Goal: Transaction & Acquisition: Purchase product/service

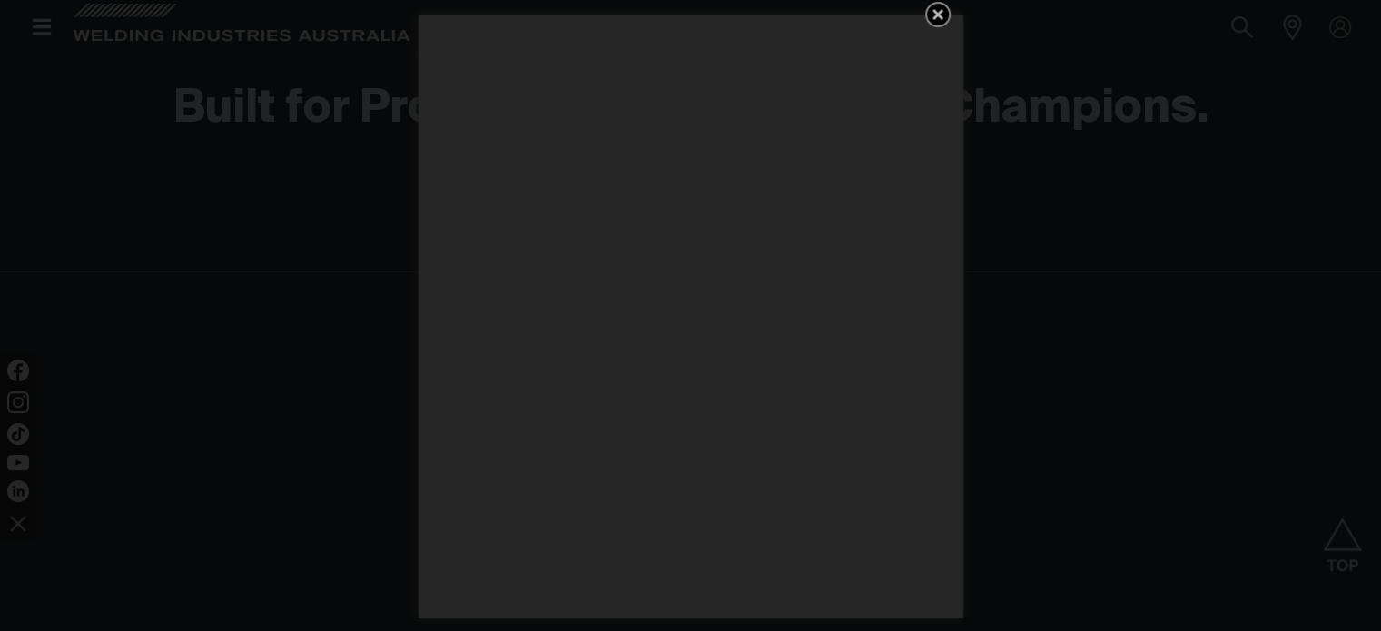
scroll to position [2543, 0]
click at [934, 12] on icon "Get 5 WIA Welding Guides Free!" at bounding box center [938, 15] width 22 height 22
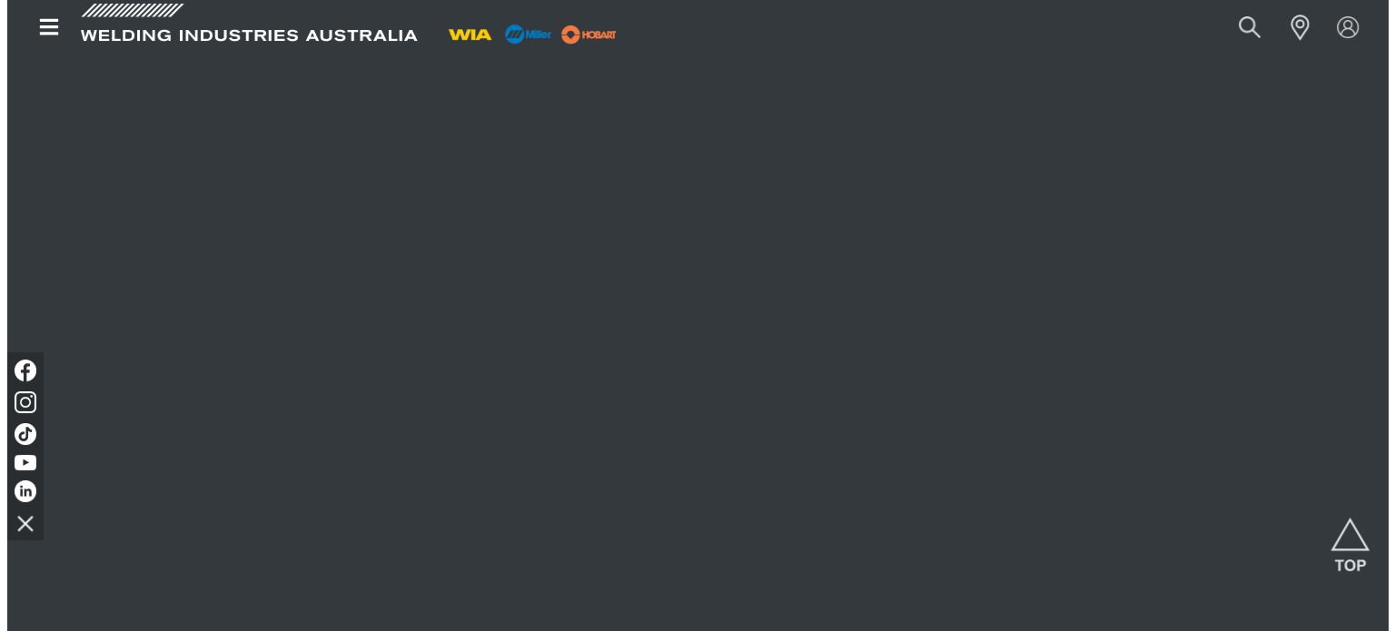
scroll to position [1453, 0]
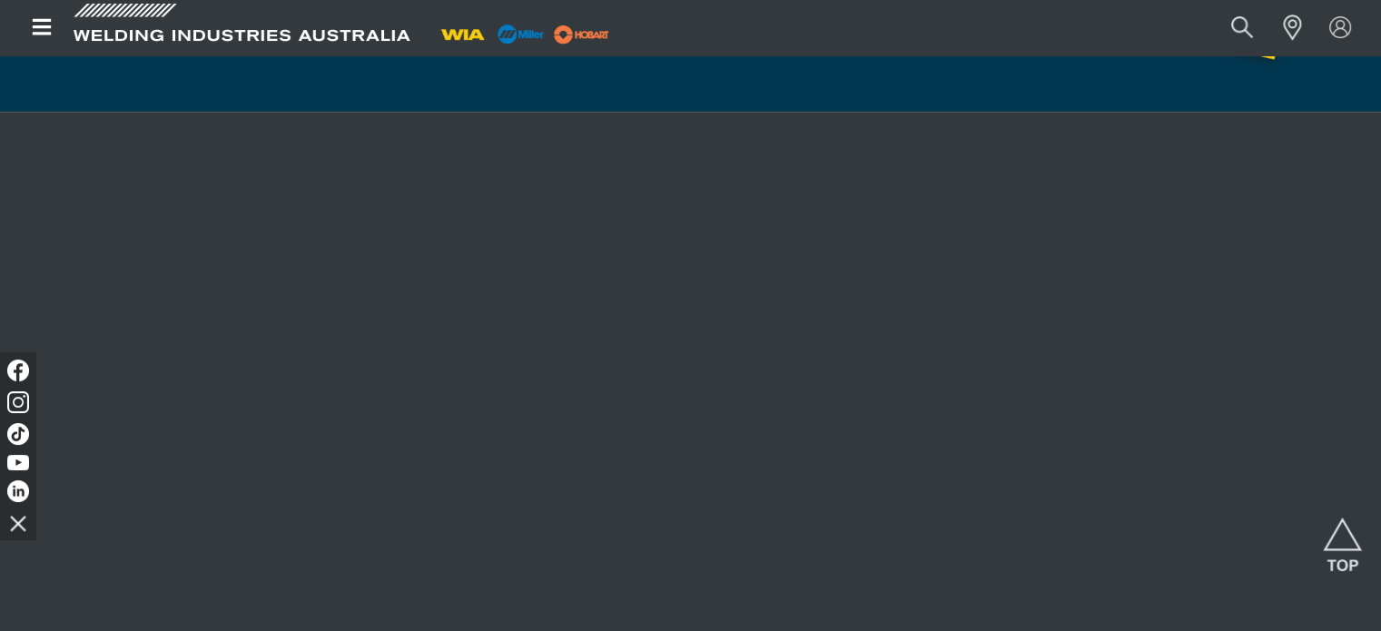
click at [43, 29] on icon "Open top menu" at bounding box center [42, 27] width 26 height 22
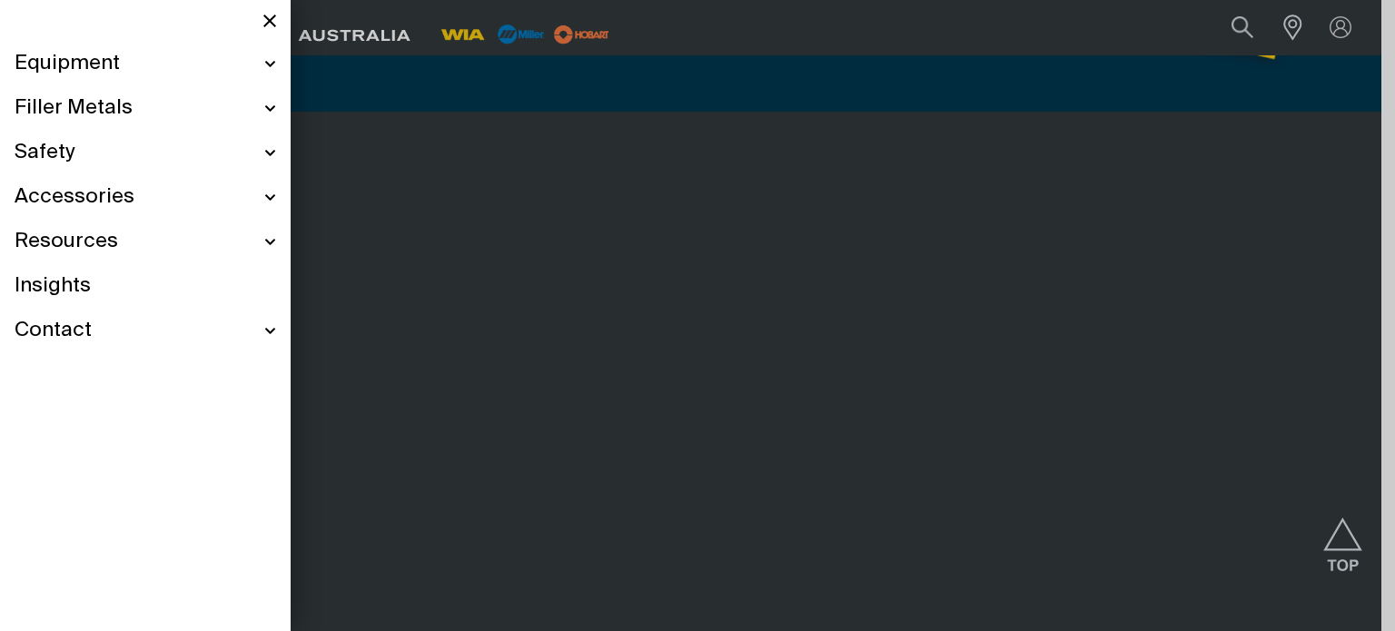
click at [82, 66] on span "Equipment" at bounding box center [67, 64] width 105 height 26
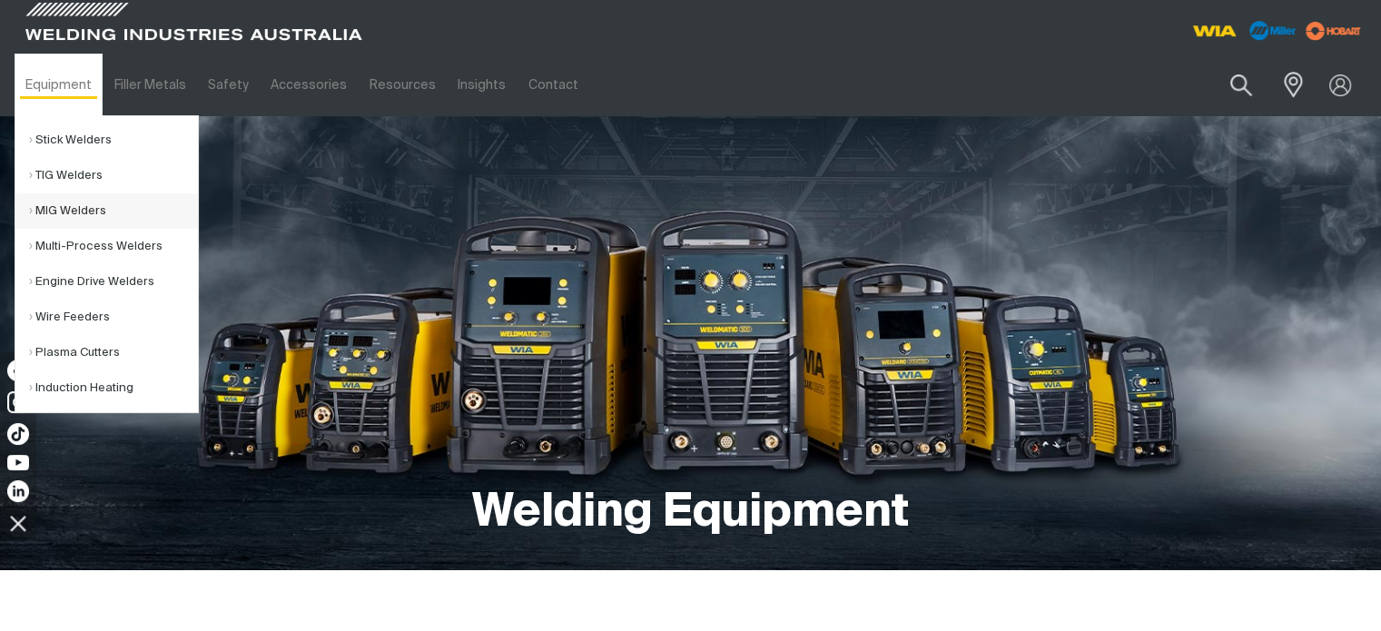
click at [74, 212] on link "MIG Welders" at bounding box center [113, 210] width 169 height 35
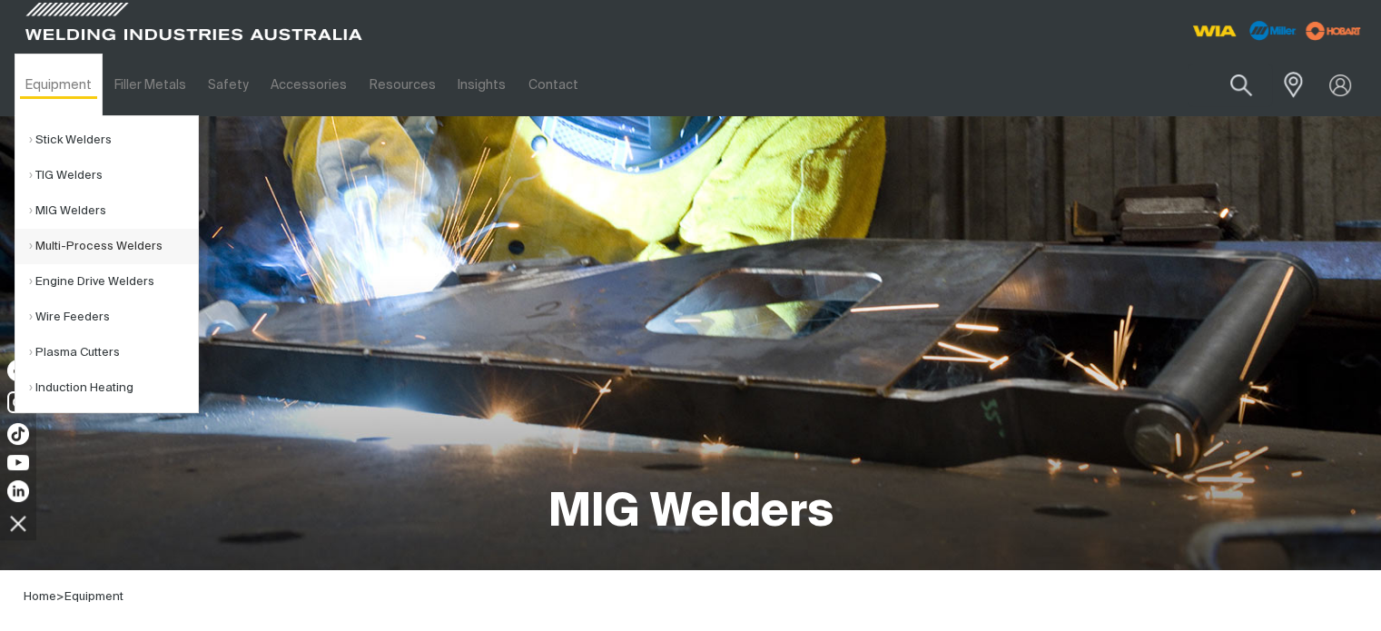
click at [94, 249] on link "Multi-Process Welders" at bounding box center [113, 246] width 169 height 35
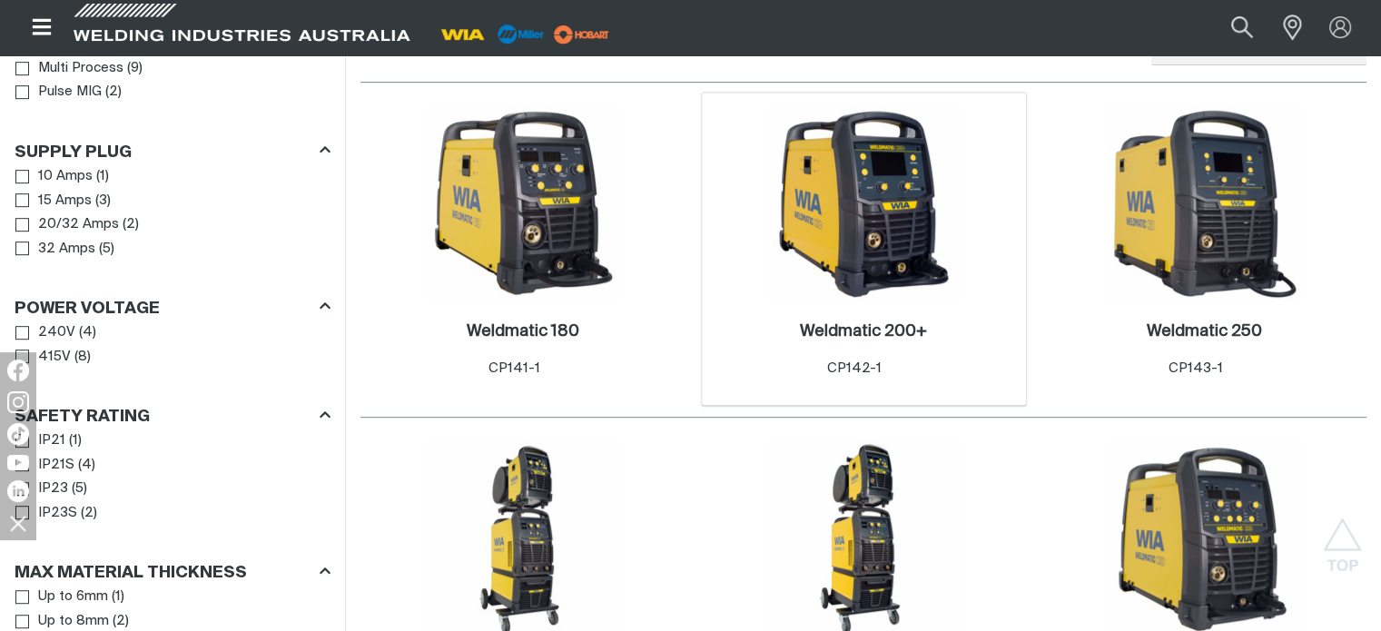
scroll to position [908, 0]
click at [885, 275] on img at bounding box center [863, 202] width 194 height 194
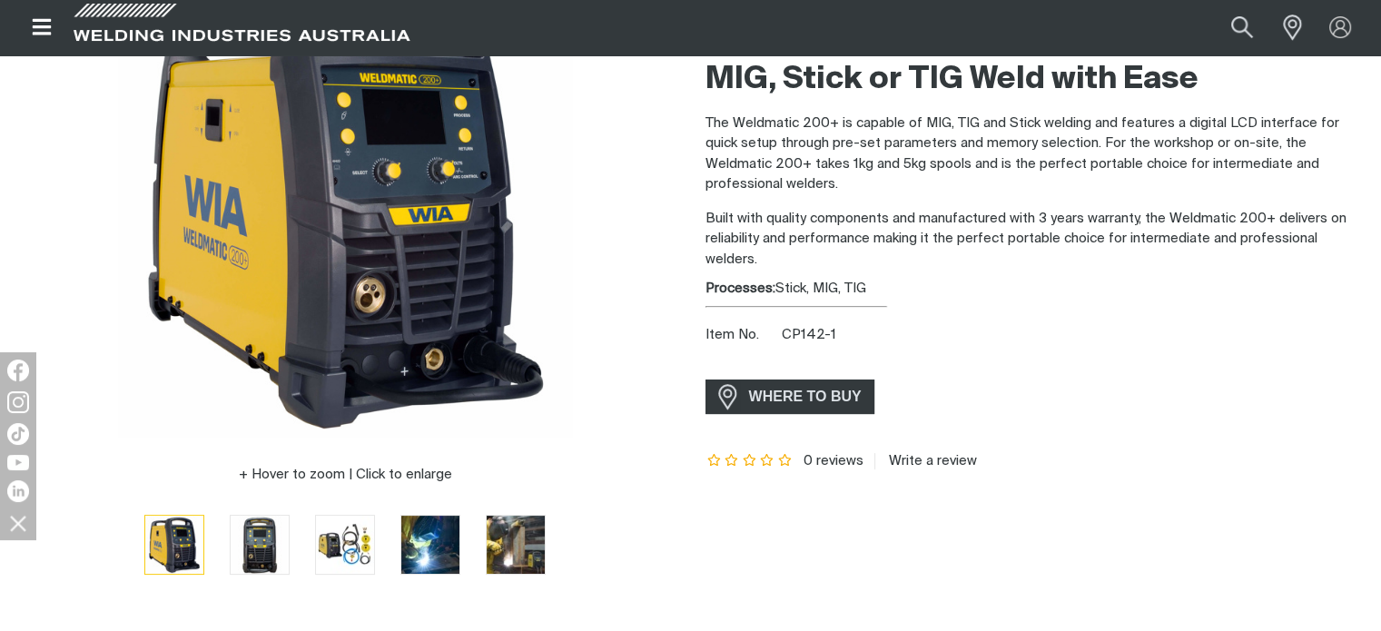
scroll to position [272, 0]
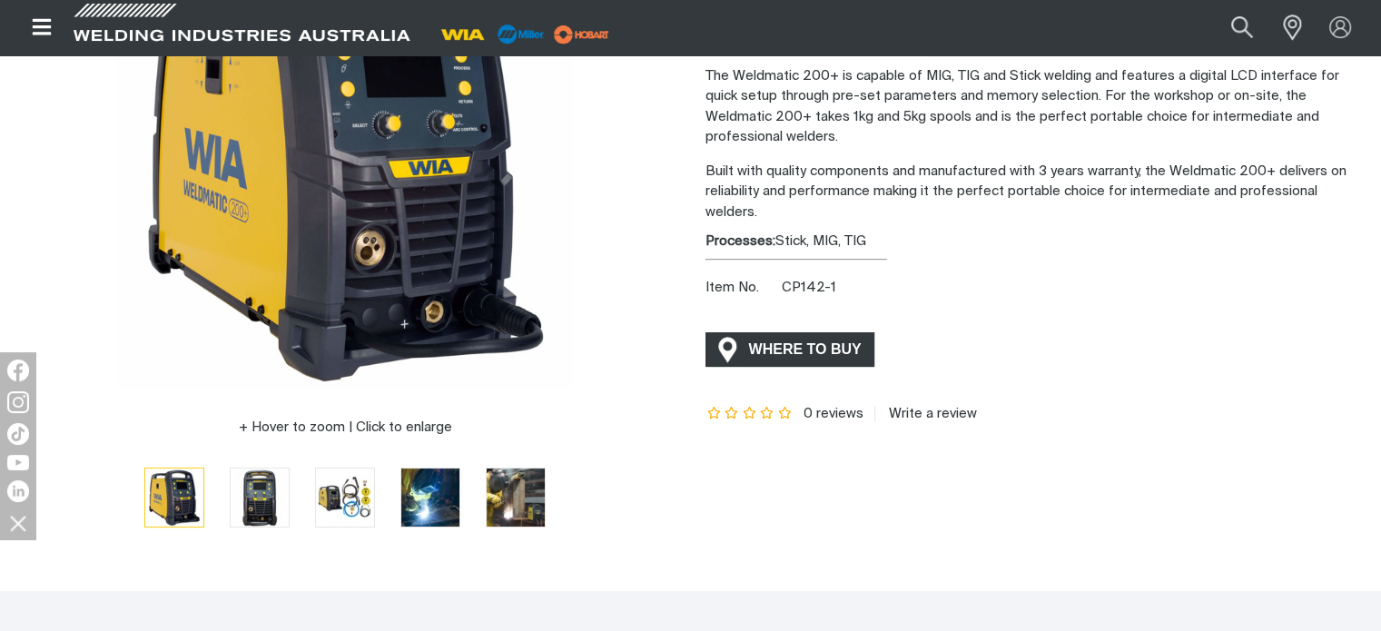
click at [834, 355] on span "WHERE TO BUY" at bounding box center [805, 349] width 136 height 29
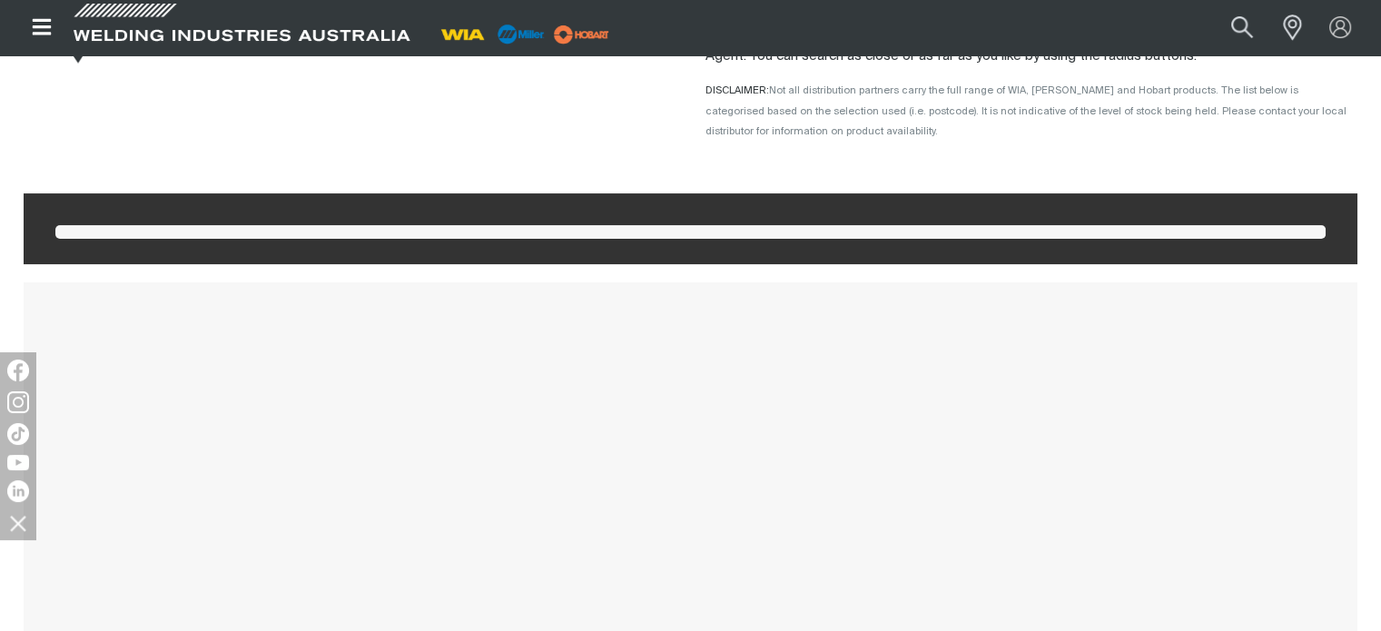
scroll to position [136, 0]
